Goal: Information Seeking & Learning: Learn about a topic

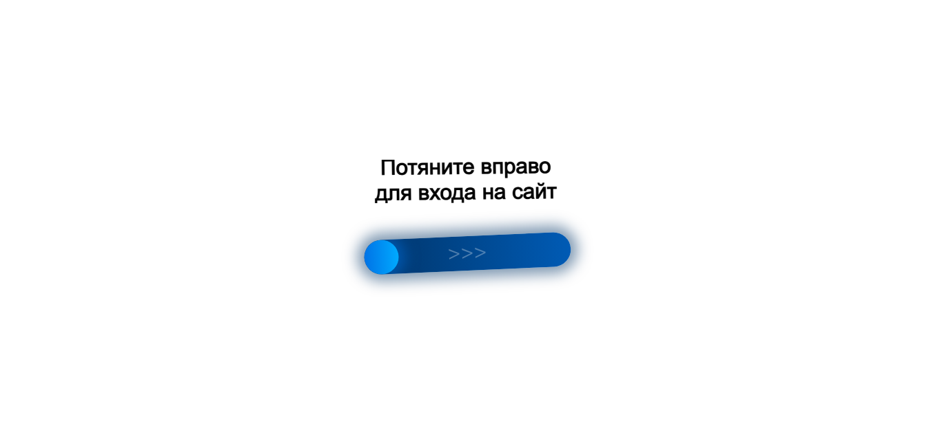
scroll to position [3271, 0]
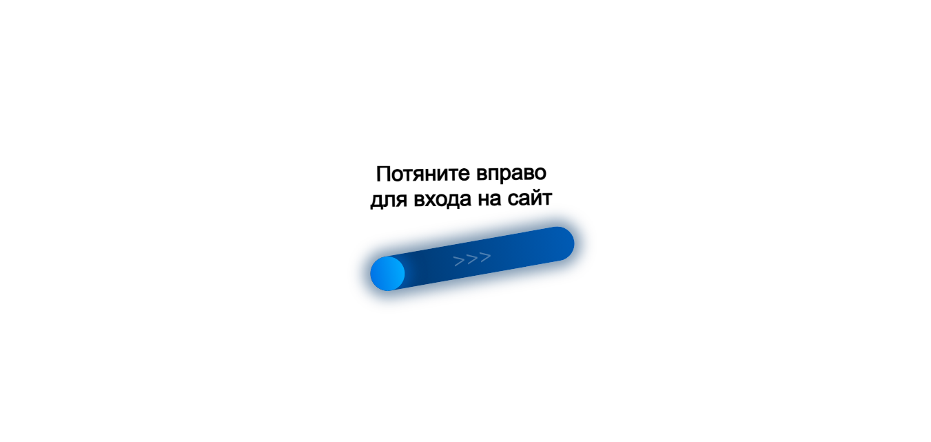
scroll to position [3312, 0]
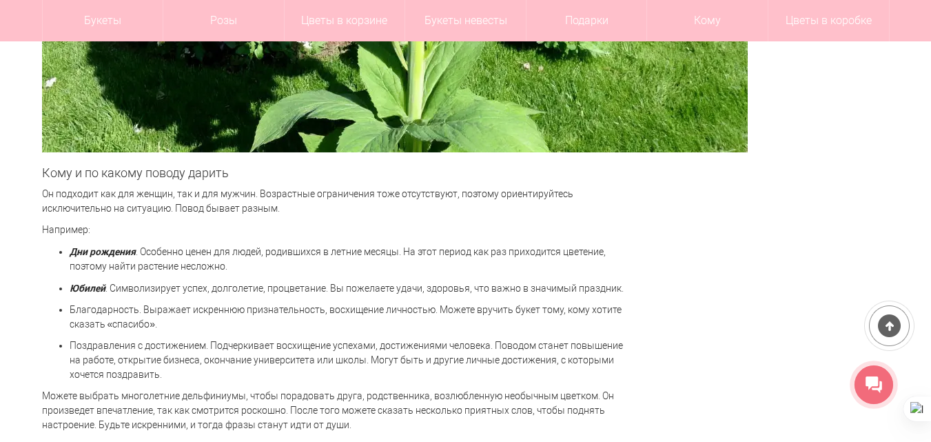
drag, startPoint x: 391, startPoint y: 265, endPoint x: 594, endPoint y: 216, distance: 208.9
click at [594, 216] on body "Салон Букет НН WhatsApp Салон цветов "Букет" Доставка цветов Нижний Новгород | …" at bounding box center [465, 218] width 931 height 7061
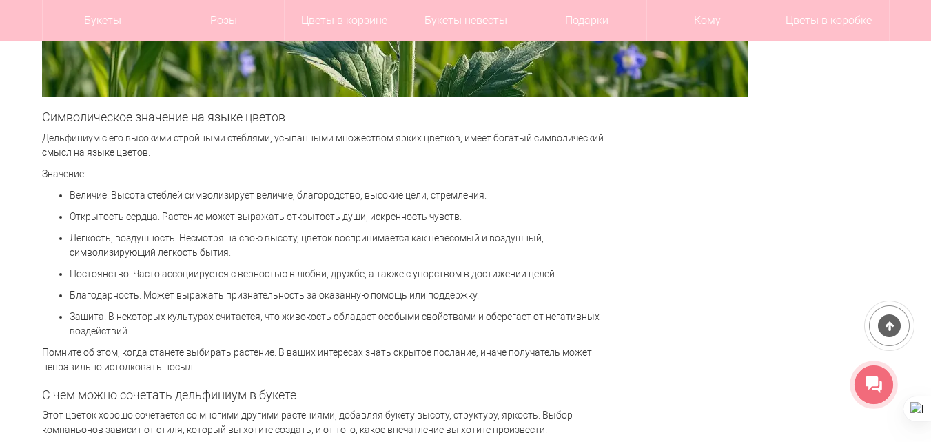
scroll to position [4763, 0]
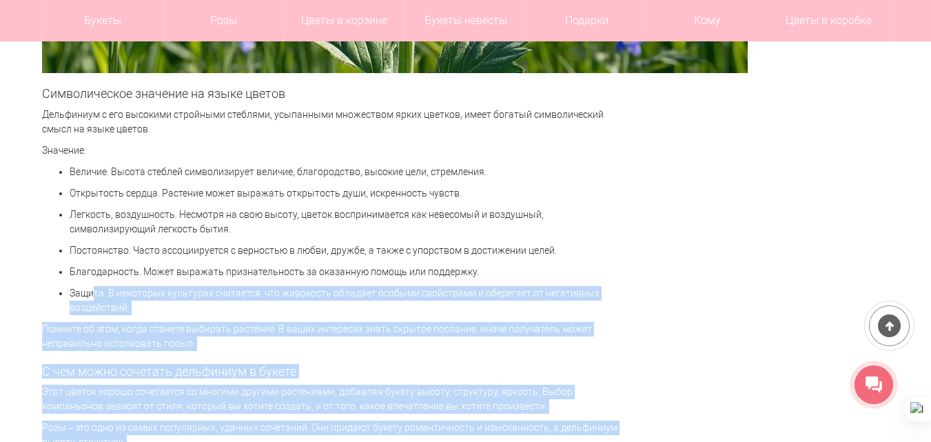
drag, startPoint x: 929, startPoint y: 304, endPoint x: 930, endPoint y: 315, distance: 11.1
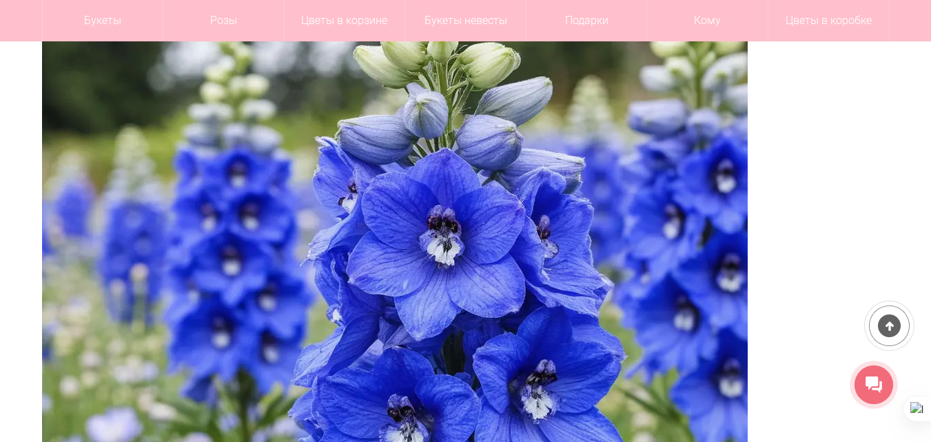
scroll to position [341, 0]
